Goal: Transaction & Acquisition: Purchase product/service

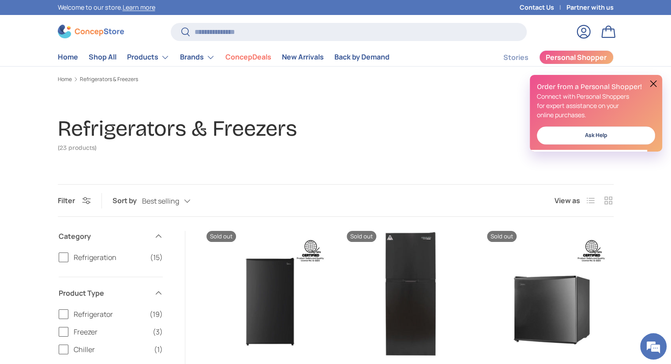
scroll to position [176, 0]
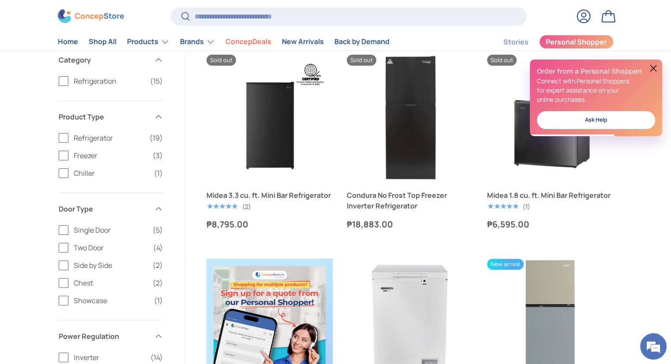
click at [653, 67] on button at bounding box center [653, 68] width 11 height 11
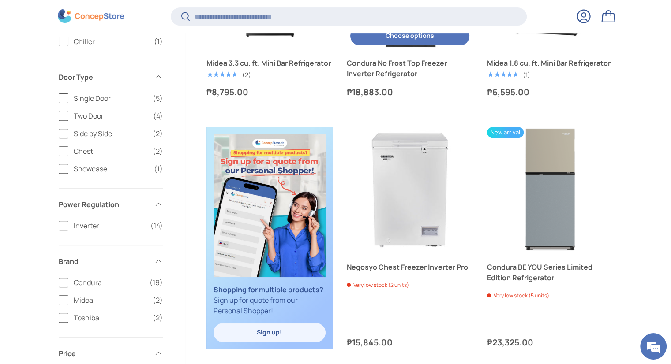
scroll to position [0, 0]
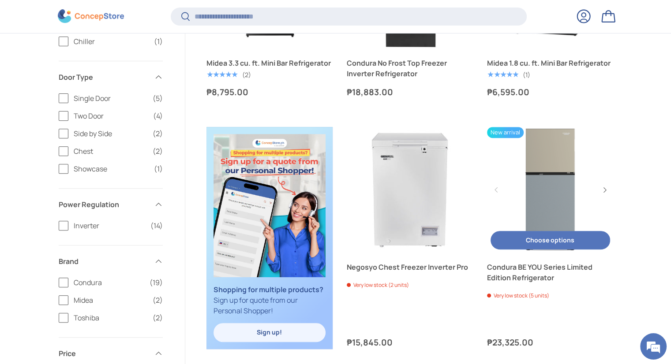
click at [535, 184] on link "Condura BE YOU Series Limited Edition Refrigerator" at bounding box center [550, 190] width 126 height 126
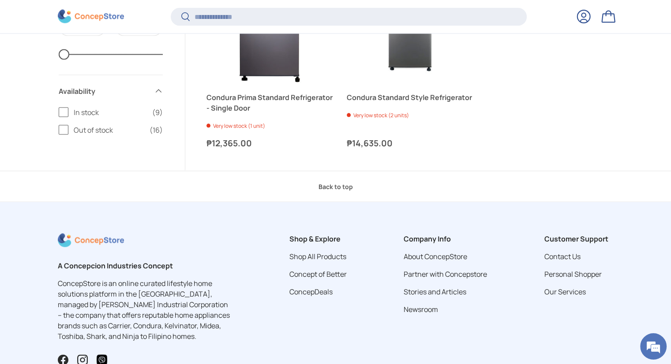
scroll to position [1806, 0]
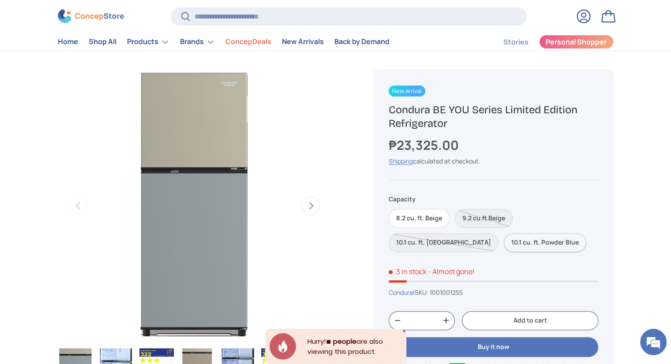
click at [504, 245] on label "10.1 cu. ft. Powder Blue" at bounding box center [545, 242] width 82 height 19
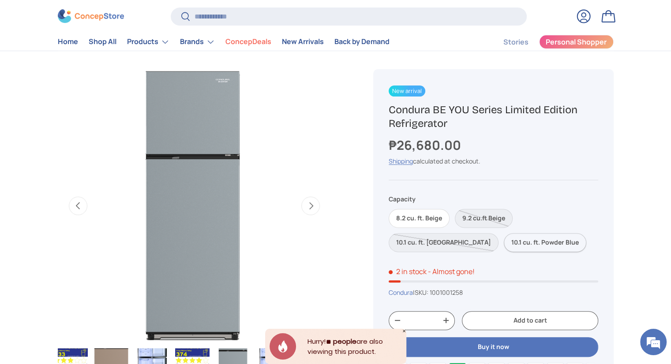
scroll to position [0, 208]
click at [426, 223] on label "8.2 cu. ft. Beige" at bounding box center [419, 218] width 61 height 19
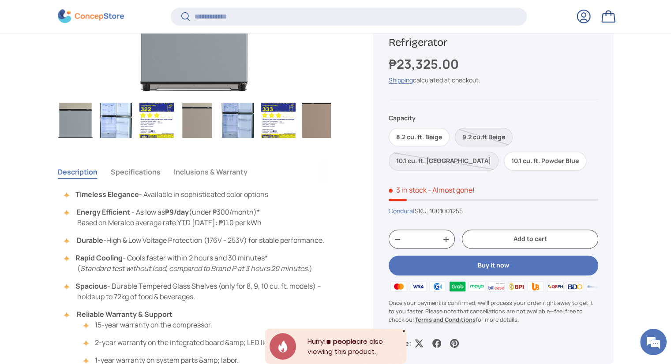
scroll to position [616, 0]
